Goal: Task Accomplishment & Management: Complete application form

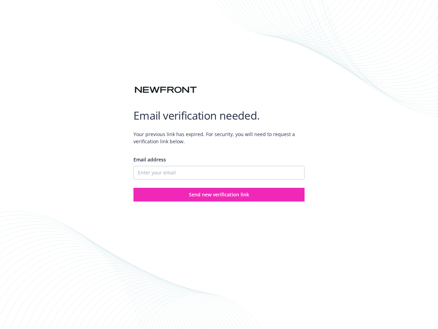
click at [219, 164] on div "Email address" at bounding box center [219, 168] width 171 height 24
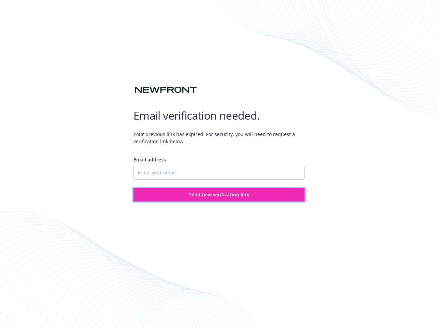
click at [219, 194] on span "Send new verification link" at bounding box center [219, 194] width 60 height 7
